Goal: Information Seeking & Learning: Stay updated

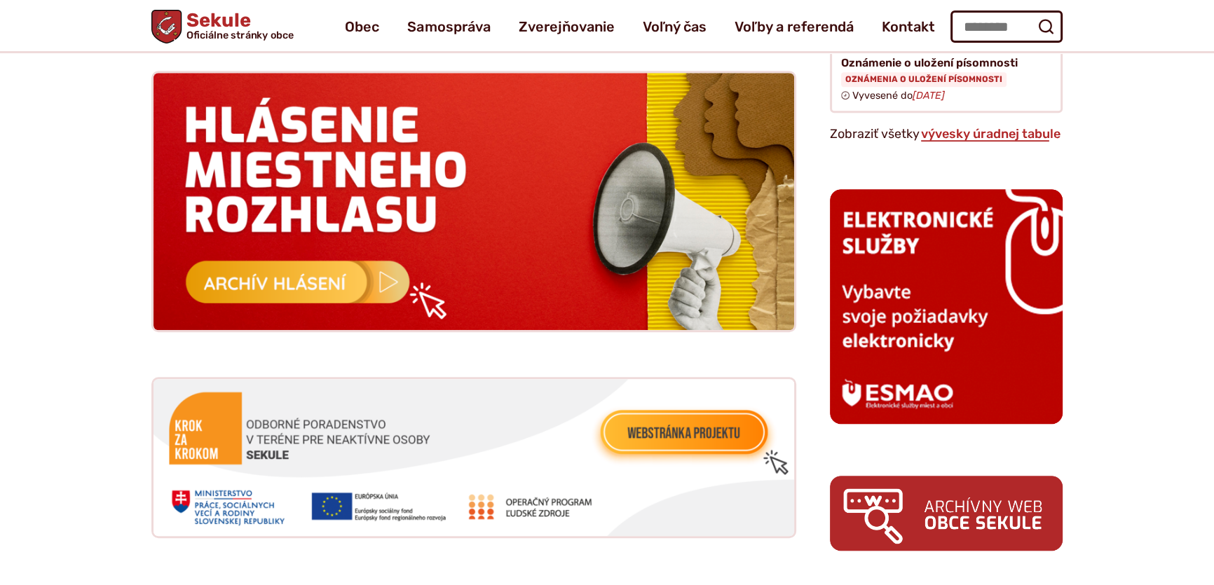
scroll to position [1348, 0]
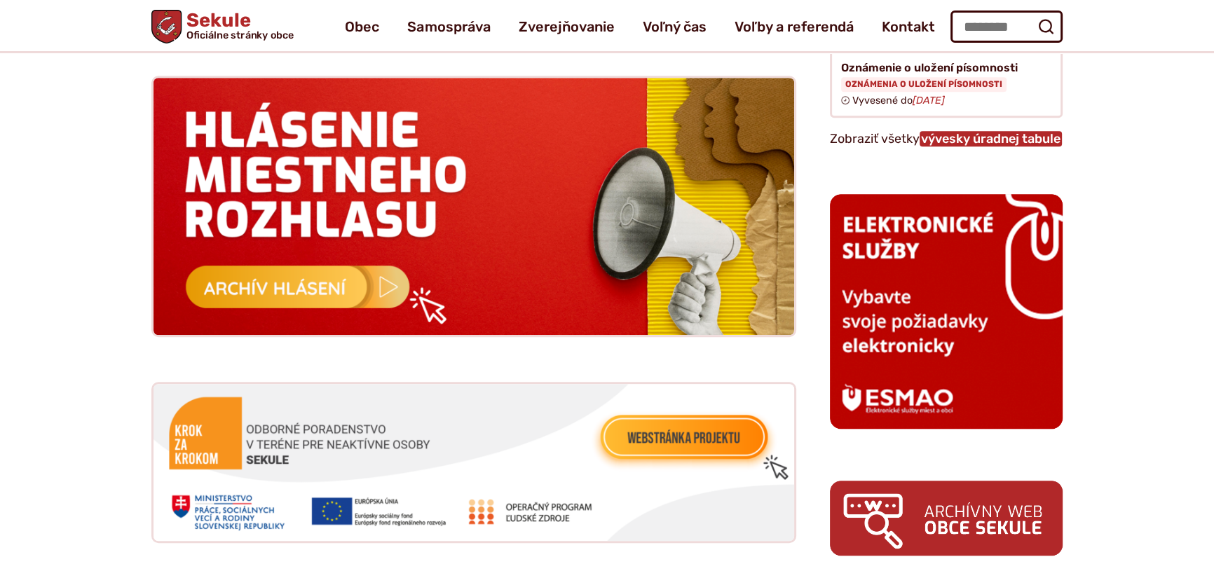
click at [953, 131] on link "vývesky úradnej tabule" at bounding box center [991, 138] width 142 height 15
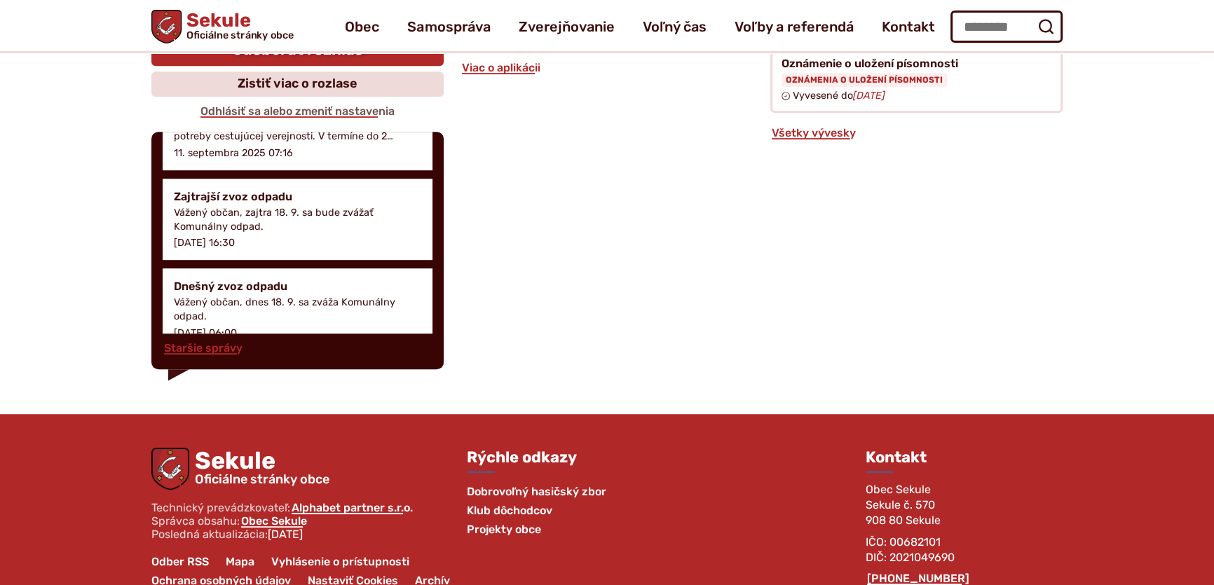
scroll to position [891, 0]
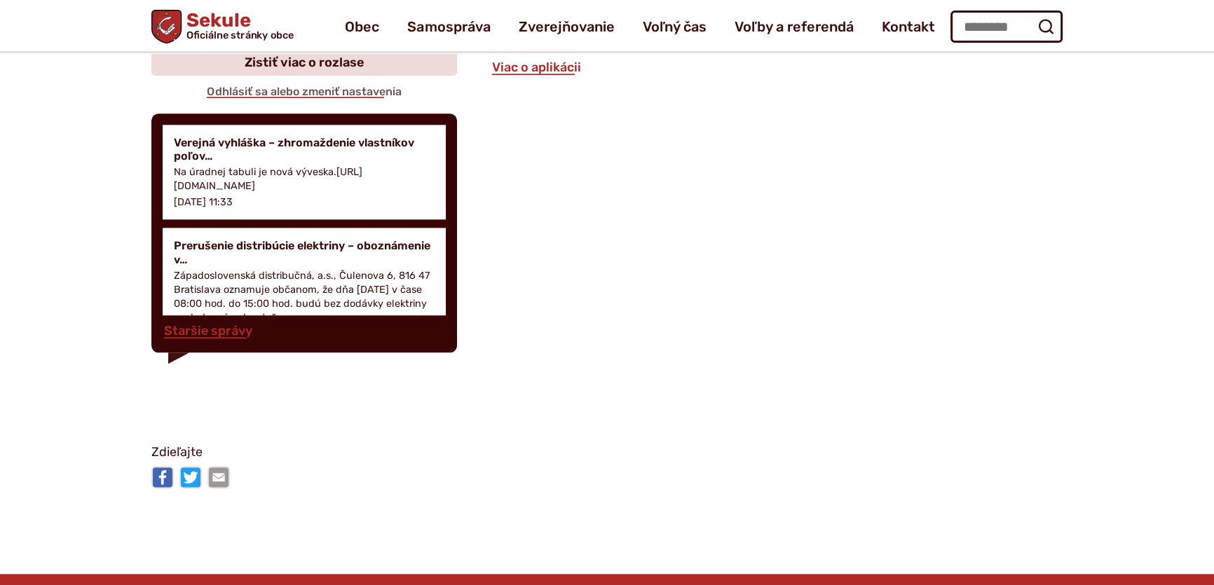
scroll to position [1975, 0]
